Goal: Information Seeking & Learning: Learn about a topic

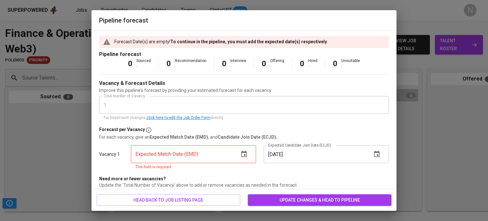
click at [241, 157] on icon "button" at bounding box center [244, 154] width 6 height 6
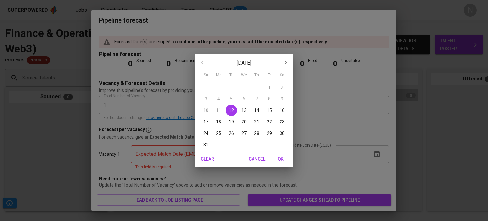
click at [280, 135] on p "30" at bounding box center [281, 133] width 5 height 6
type input "[DATE]"
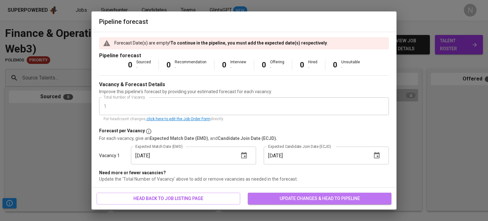
click at [307, 198] on span "update changes & head to pipeline" at bounding box center [319, 198] width 133 height 8
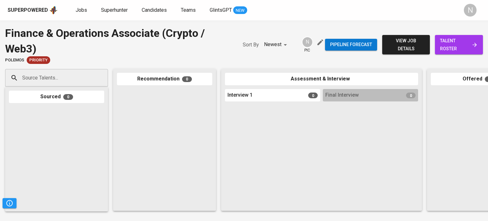
click at [69, 80] on input "Source Talents..." at bounding box center [54, 78] width 67 height 12
click at [79, 13] on link "Jobs" at bounding box center [82, 10] width 13 height 8
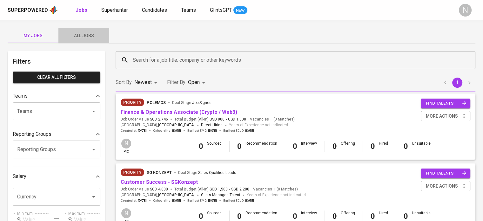
click at [81, 33] on span "All Jobs" at bounding box center [83, 36] width 43 height 8
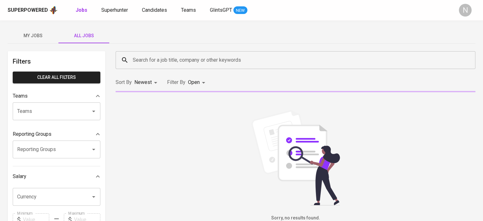
click at [154, 61] on input "Search for a job title, company or other keywords" at bounding box center [297, 60] width 332 height 12
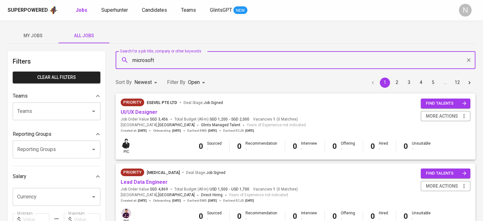
type input "microsoft"
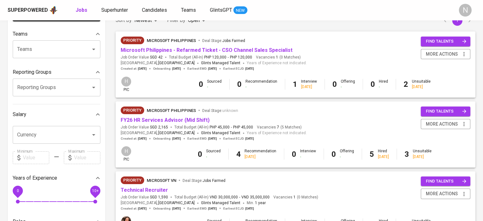
scroll to position [64, 0]
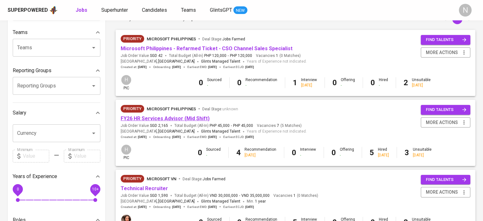
click at [187, 121] on link "FY26 HR Services Advisor (Mid Shift)" at bounding box center [165, 118] width 89 height 6
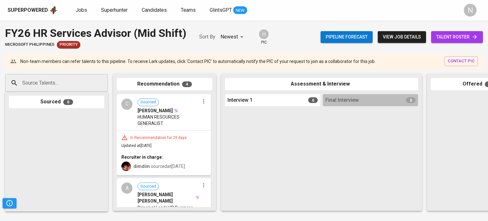
click at [409, 35] on span "view job details" at bounding box center [402, 37] width 38 height 8
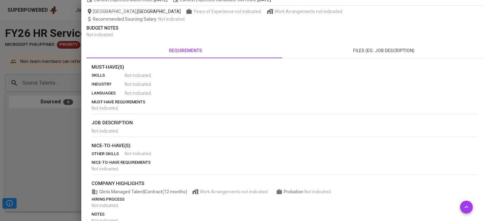
scroll to position [86, 0]
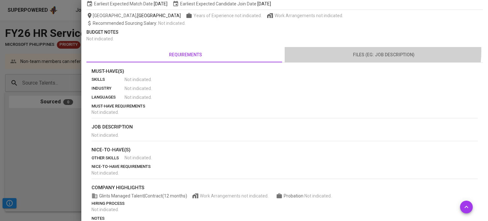
click at [375, 51] on span "files (eg: job description)" at bounding box center [383, 55] width 191 height 8
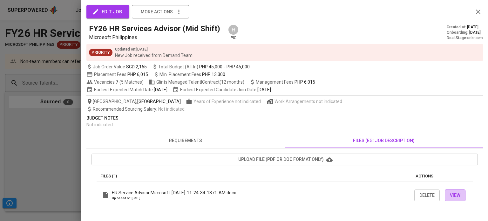
click at [459, 194] on span "View" at bounding box center [455, 195] width 10 height 8
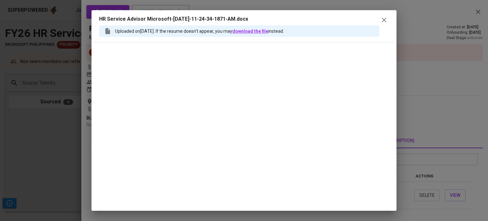
click at [250, 32] on link "download the file" at bounding box center [250, 31] width 36 height 5
drag, startPoint x: 24, startPoint y: 134, endPoint x: 26, endPoint y: 52, distance: 82.0
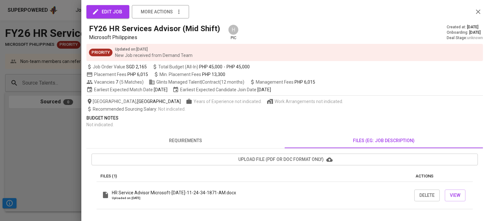
click at [32, 3] on div at bounding box center [244, 110] width 488 height 221
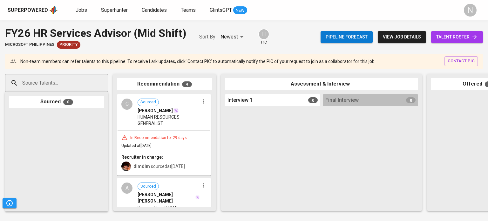
click at [42, 12] on div "Superpowered" at bounding box center [28, 10] width 40 height 7
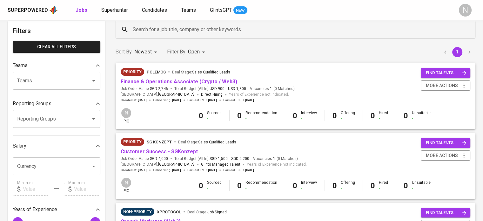
scroll to position [32, 0]
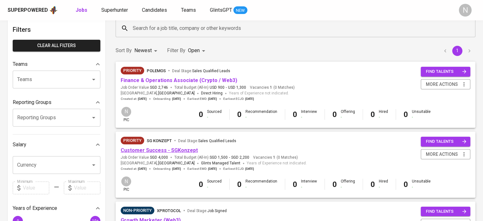
click at [168, 152] on link "Customer Success - SGKonzept" at bounding box center [159, 150] width 77 height 6
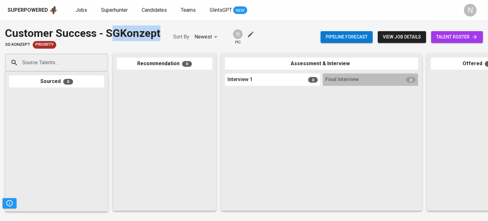
drag, startPoint x: 163, startPoint y: 34, endPoint x: 111, endPoint y: 33, distance: 52.1
click at [111, 33] on div "Customer Success - SGKonzept SG Konzept Priority Sort By Newest NEWEST N pic" at bounding box center [130, 36] width 250 height 23
click at [107, 34] on div "Customer Success - SGKonzept" at bounding box center [82, 33] width 155 height 16
copy div "SGKonzept"
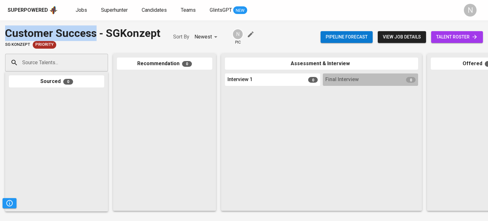
drag, startPoint x: 97, startPoint y: 32, endPoint x: 7, endPoint y: 29, distance: 90.3
click at [7, 29] on div "Customer Success - SGKonzept" at bounding box center [82, 33] width 155 height 16
copy div "Customer Success"
